Goal: Task Accomplishment & Management: Manage account settings

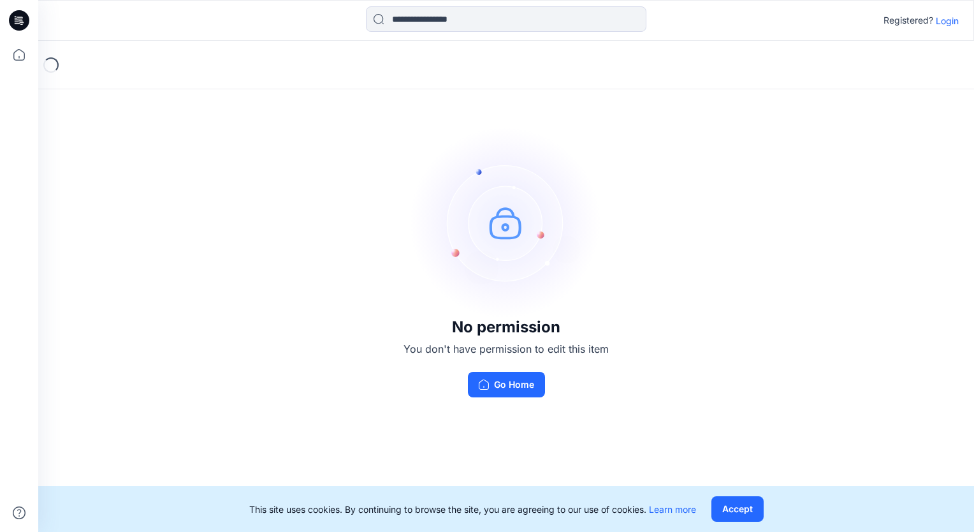
click at [520, 391] on button "Go Home" at bounding box center [506, 385] width 77 height 26
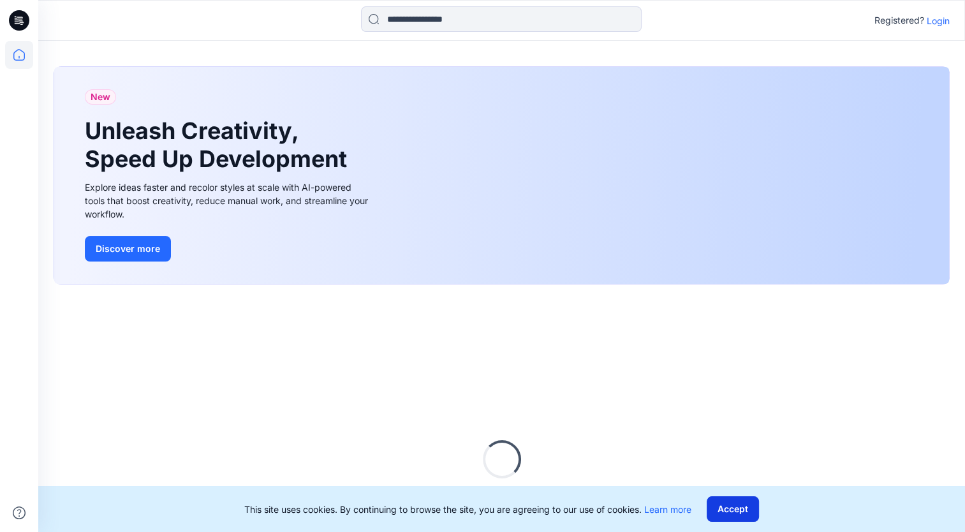
click at [742, 501] on button "Accept" at bounding box center [732, 509] width 52 height 26
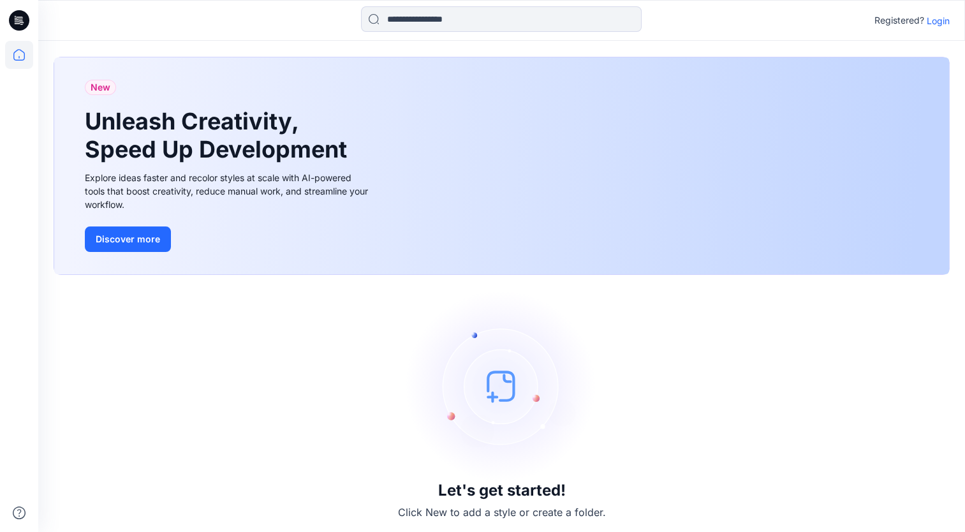
scroll to position [12, 0]
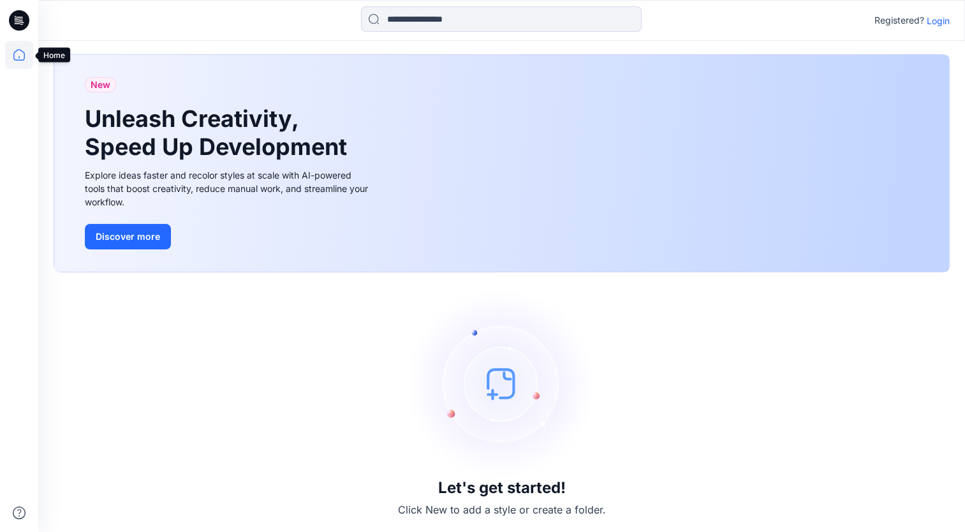
click at [17, 59] on icon at bounding box center [19, 55] width 28 height 28
click at [20, 52] on icon at bounding box center [19, 55] width 28 height 28
click at [372, 334] on div "Let's get started! Click New to add a style or create a folder." at bounding box center [502, 403] width 896 height 230
click at [508, 386] on img at bounding box center [501, 383] width 191 height 191
click at [938, 20] on p "Login" at bounding box center [937, 20] width 23 height 13
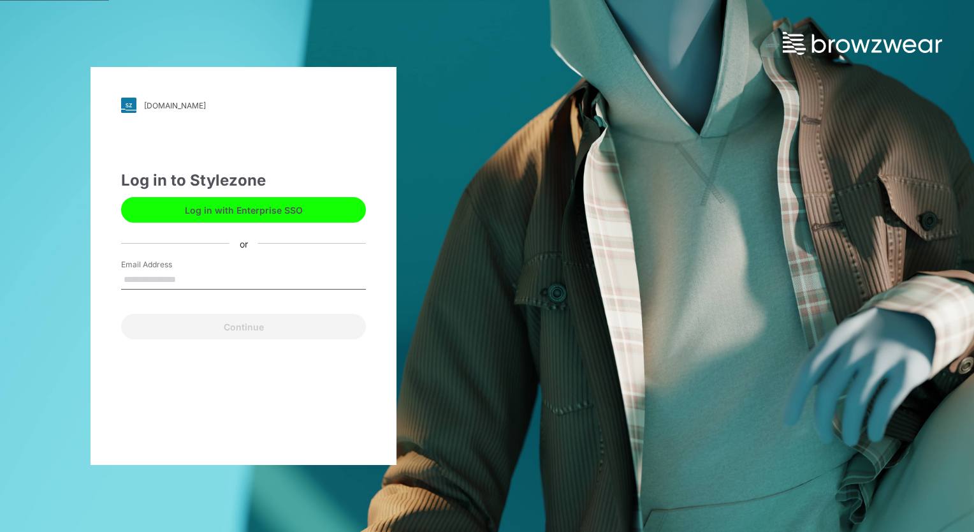
click at [193, 272] on input "Email Address" at bounding box center [243, 279] width 245 height 19
type input "**********"
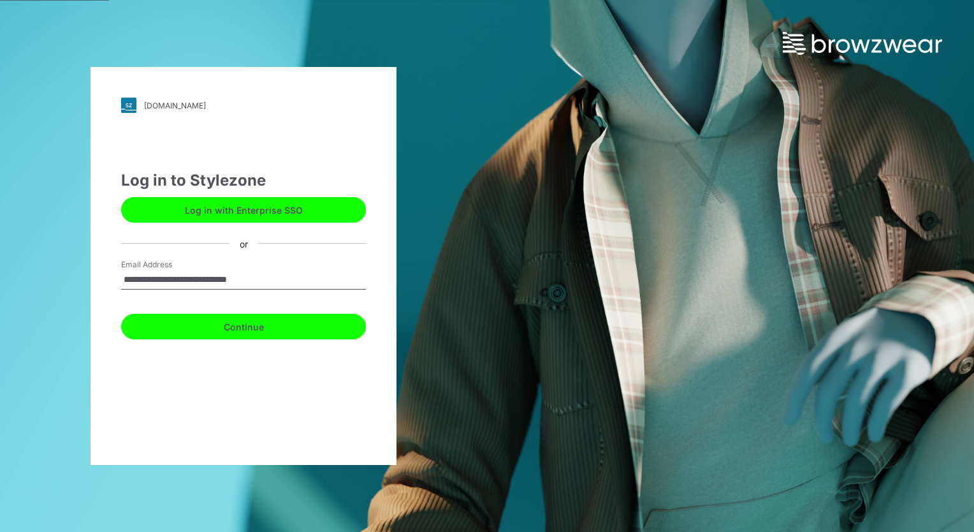
click at [247, 330] on button "Continue" at bounding box center [243, 327] width 245 height 26
click at [210, 333] on button "Continue" at bounding box center [243, 327] width 245 height 26
